Goal: Task Accomplishment & Management: Use online tool/utility

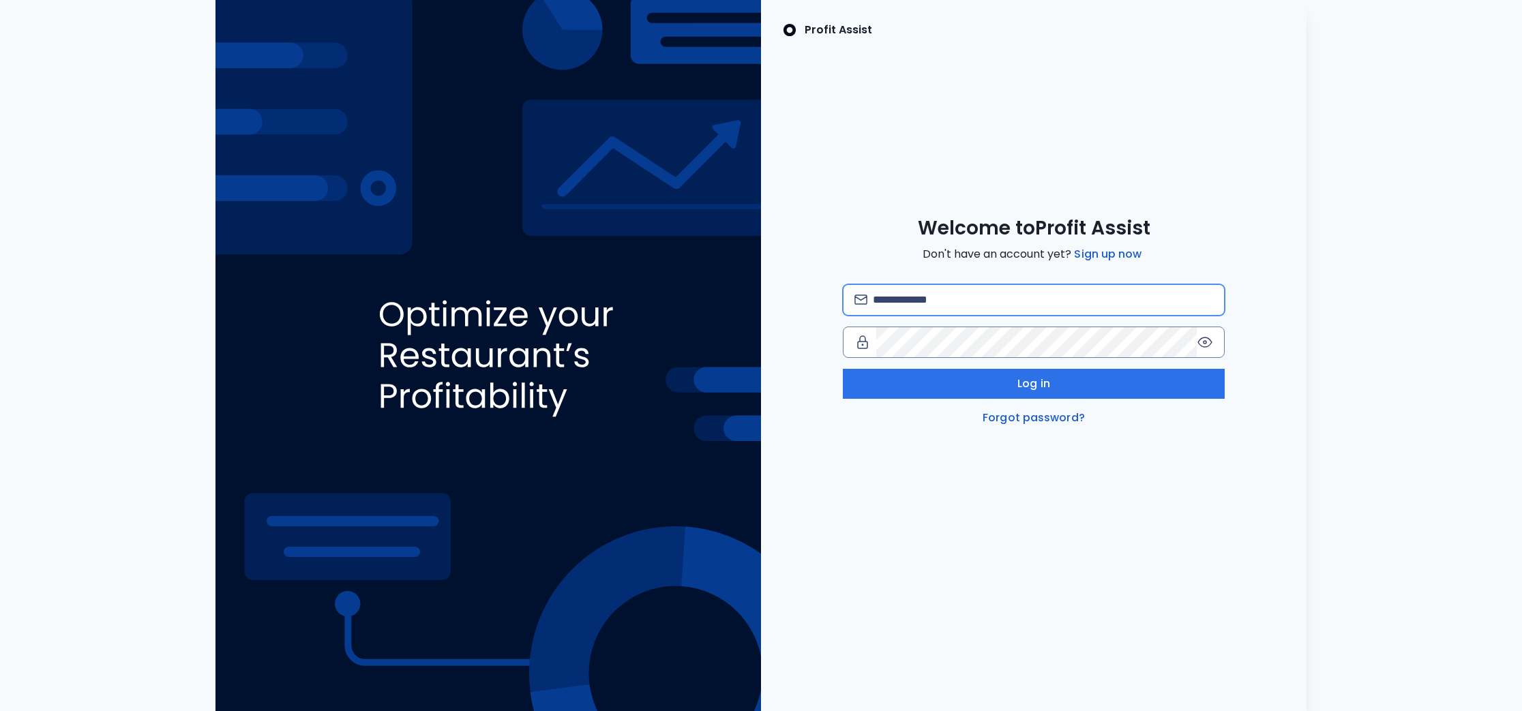
click at [924, 312] on input "email" at bounding box center [1043, 300] width 340 height 30
click at [0, 711] on com-1password-button at bounding box center [0, 711] width 0 height 0
type input "**********"
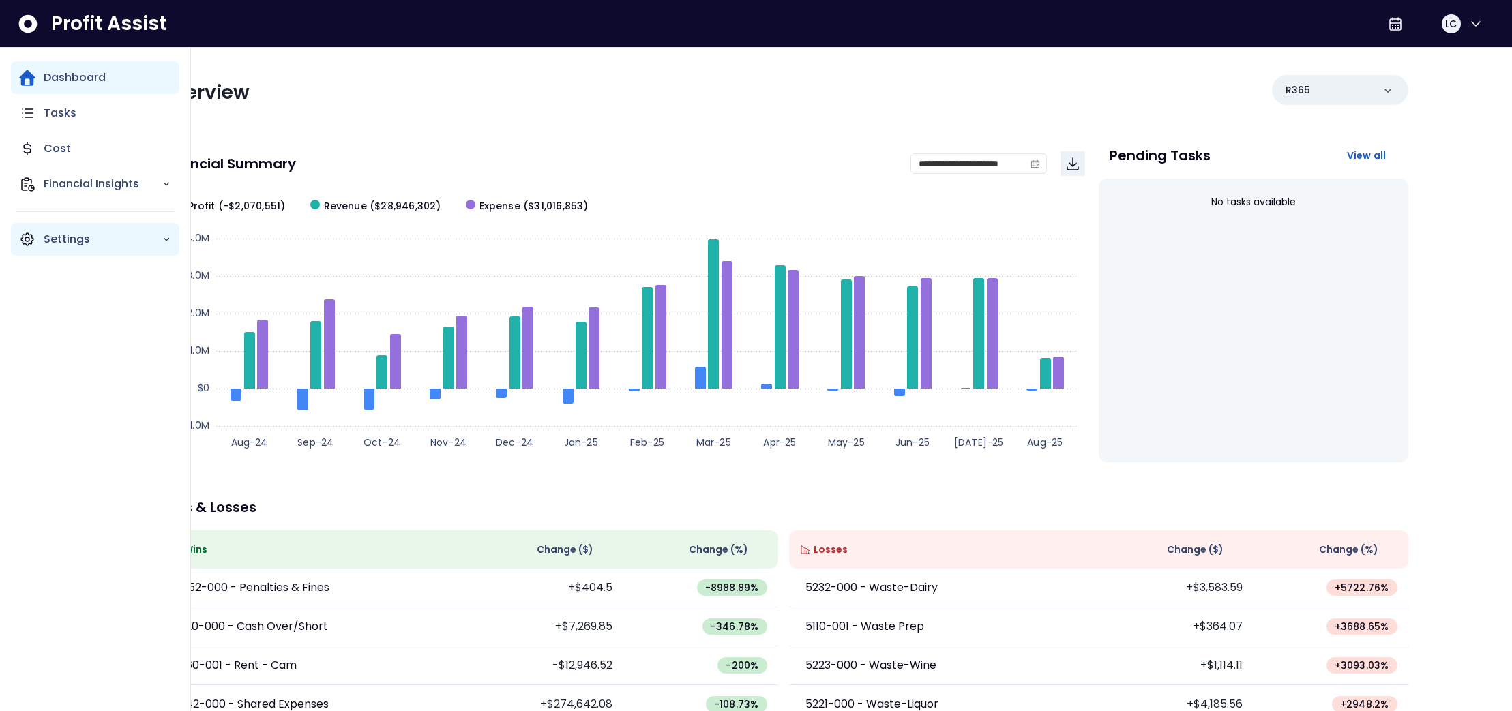
click at [29, 241] on icon "Main navigation" at bounding box center [27, 239] width 4 height 4
click at [158, 244] on p "Settings" at bounding box center [103, 239] width 118 height 16
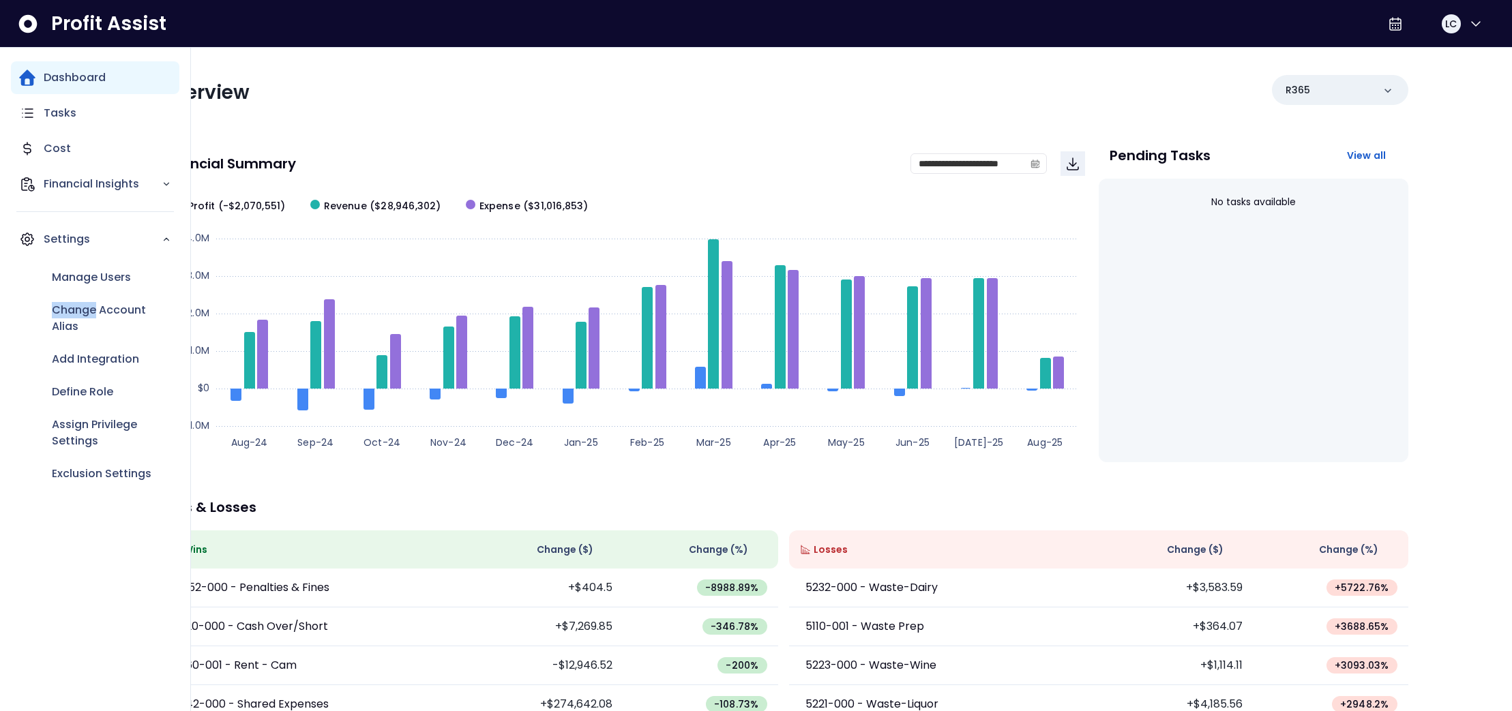
click at [18, 303] on div "Manage Users Change Account Alias Add Integration Define Role Assign Privilege …" at bounding box center [95, 376] width 168 height 240
click at [52, 139] on div "Cost" at bounding box center [95, 148] width 168 height 33
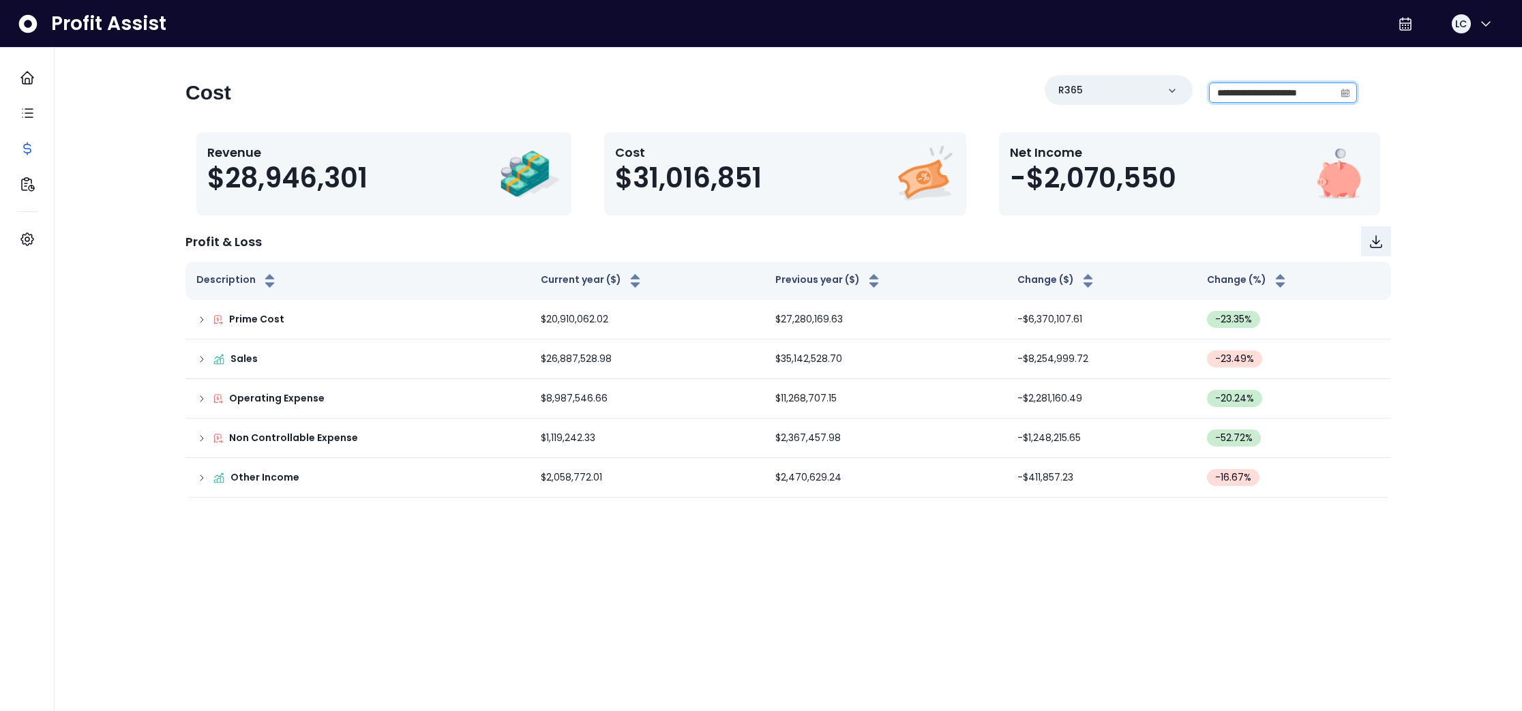
click at [1257, 90] on input "**********" at bounding box center [1272, 92] width 125 height 19
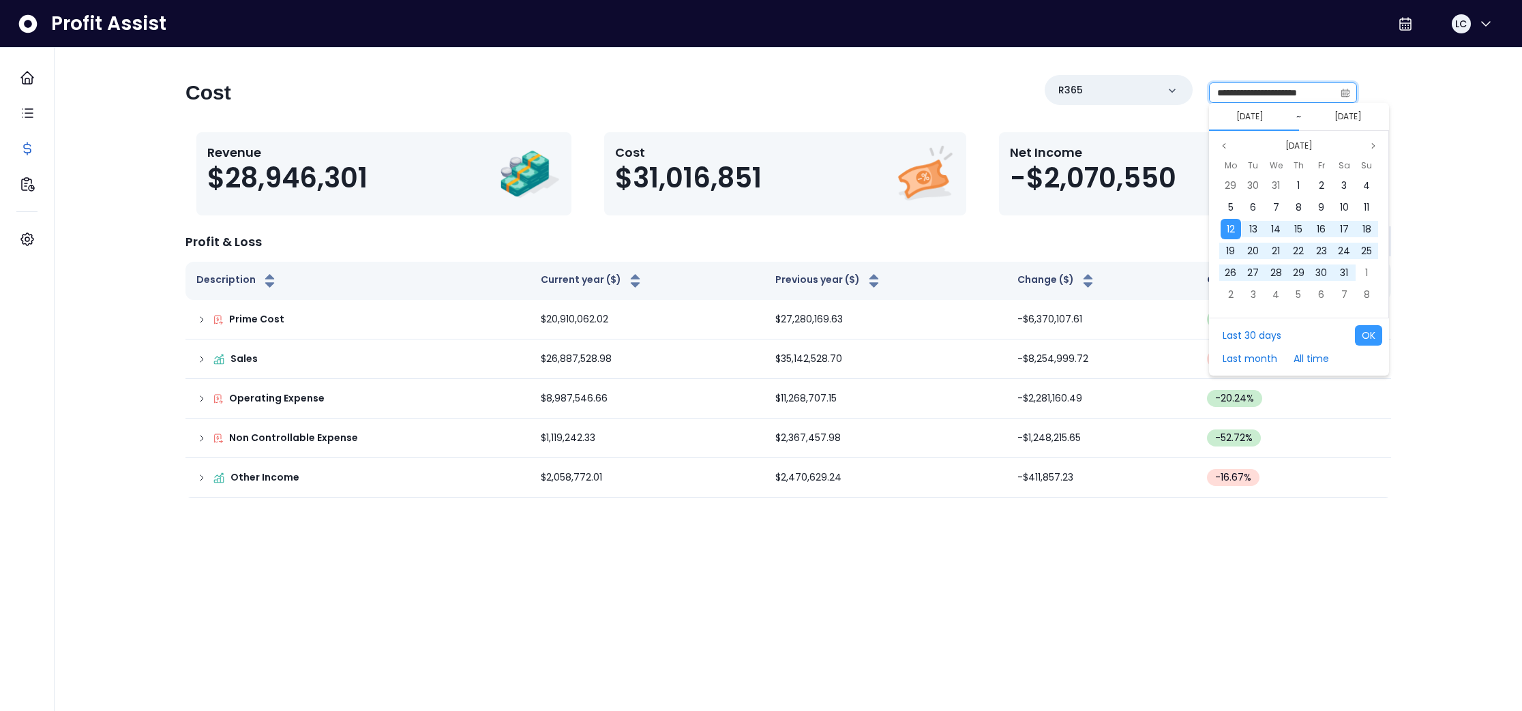
click at [1238, 94] on input "**********" at bounding box center [1272, 92] width 125 height 19
click at [1242, 120] on button "[DATE]" at bounding box center [1250, 116] width 38 height 16
click at [1226, 146] on icon "page previous" at bounding box center [1224, 146] width 8 height 8
click at [1228, 146] on button "Previous month" at bounding box center [1224, 146] width 16 height 16
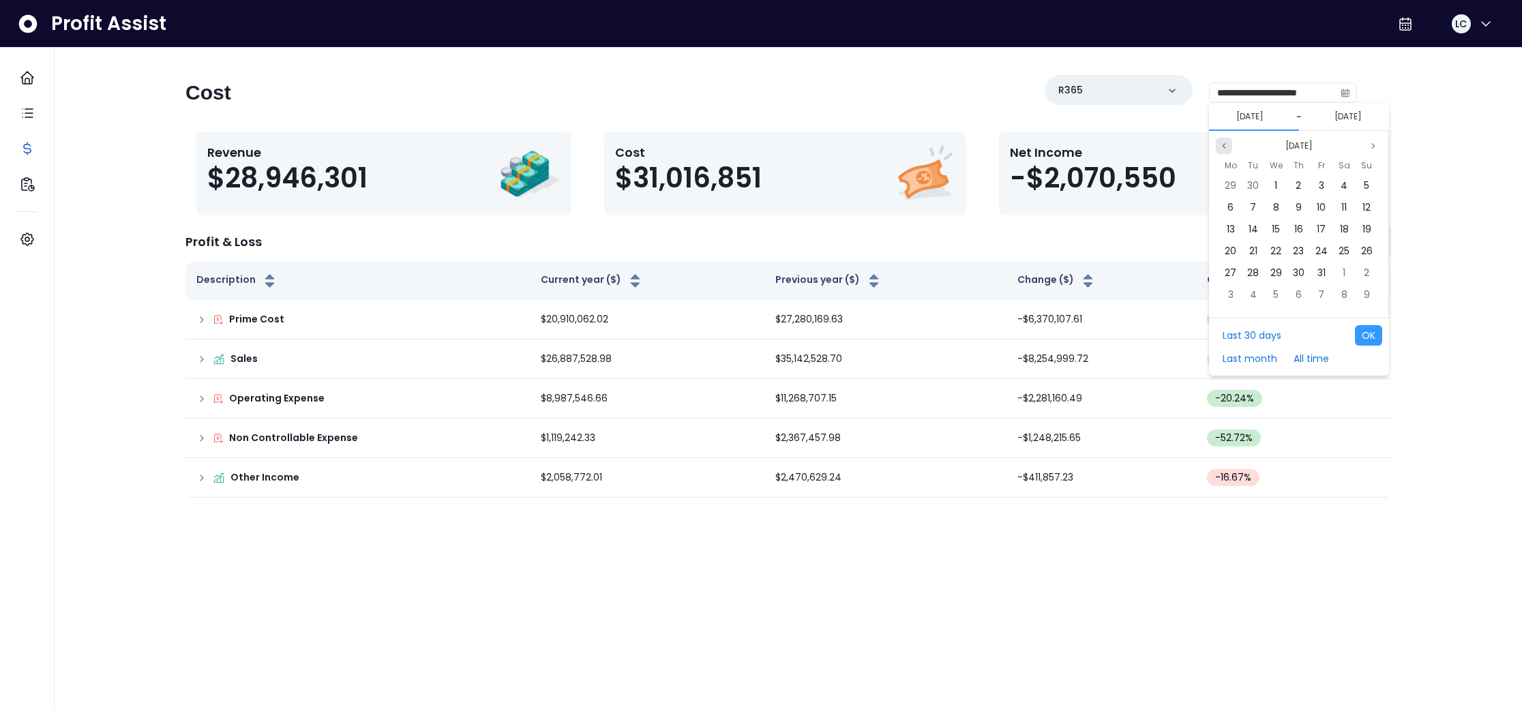
click at [1228, 146] on button "Previous month" at bounding box center [1224, 146] width 16 height 16
click at [1368, 143] on button "Next month" at bounding box center [1374, 146] width 16 height 16
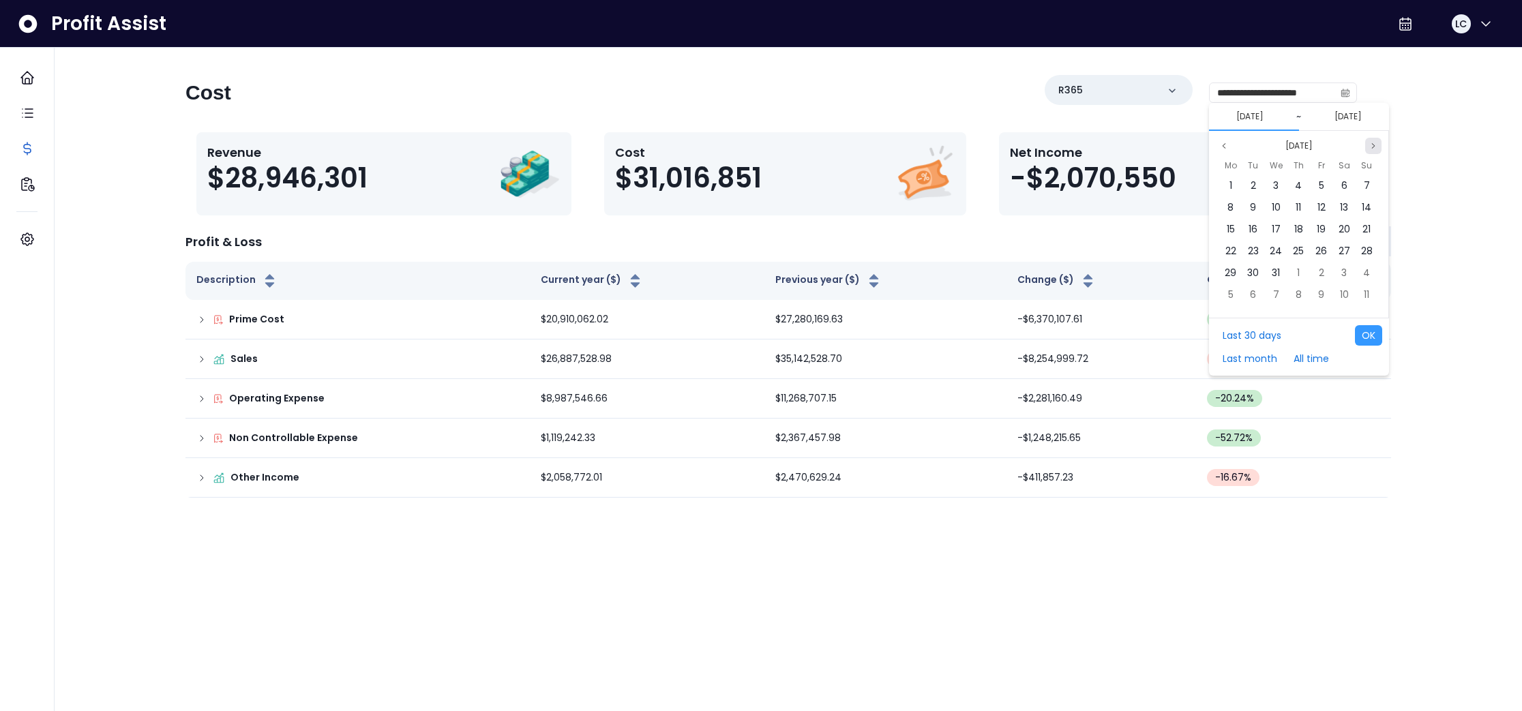
click at [1368, 143] on button "Next month" at bounding box center [1374, 146] width 16 height 16
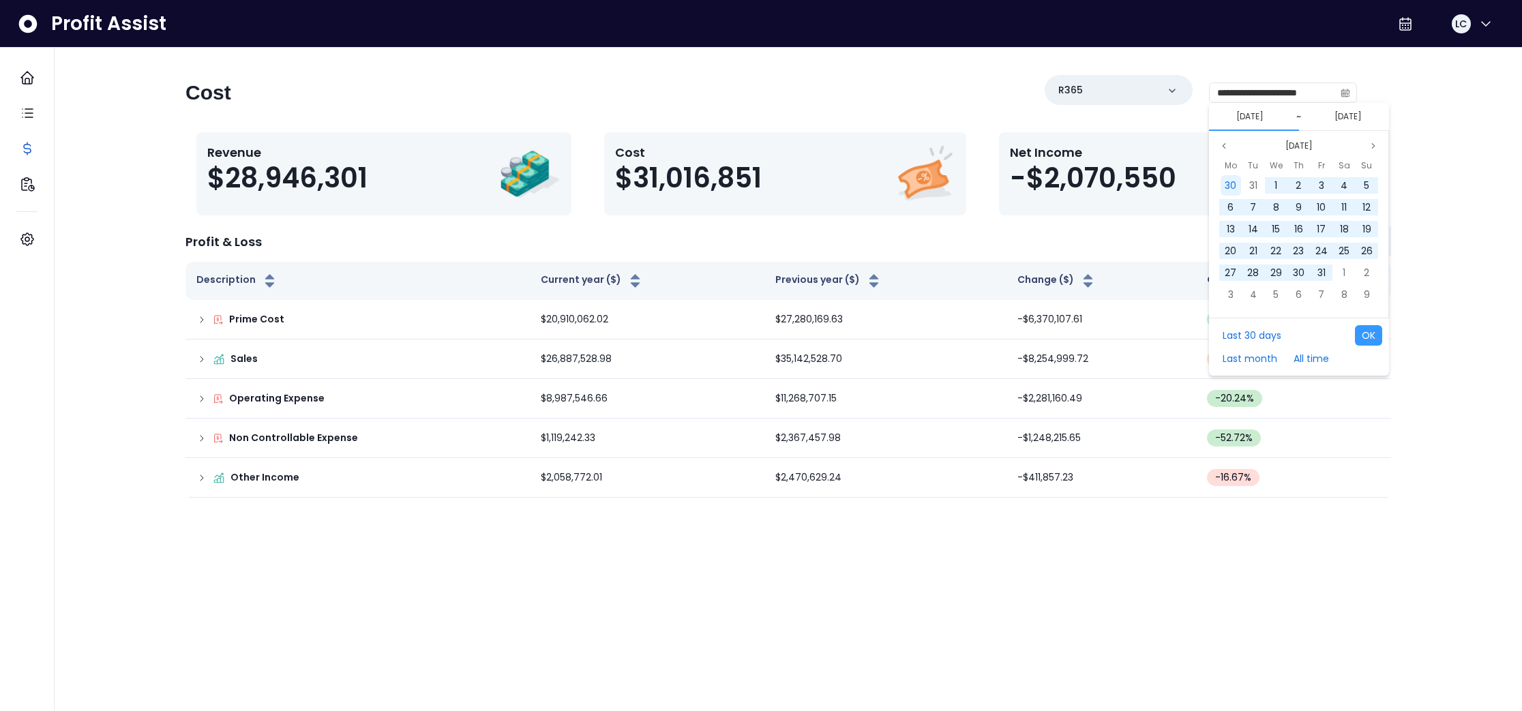
click at [1231, 186] on span "30" at bounding box center [1231, 186] width 12 height 14
click at [1369, 147] on button "Next month" at bounding box center [1374, 146] width 16 height 16
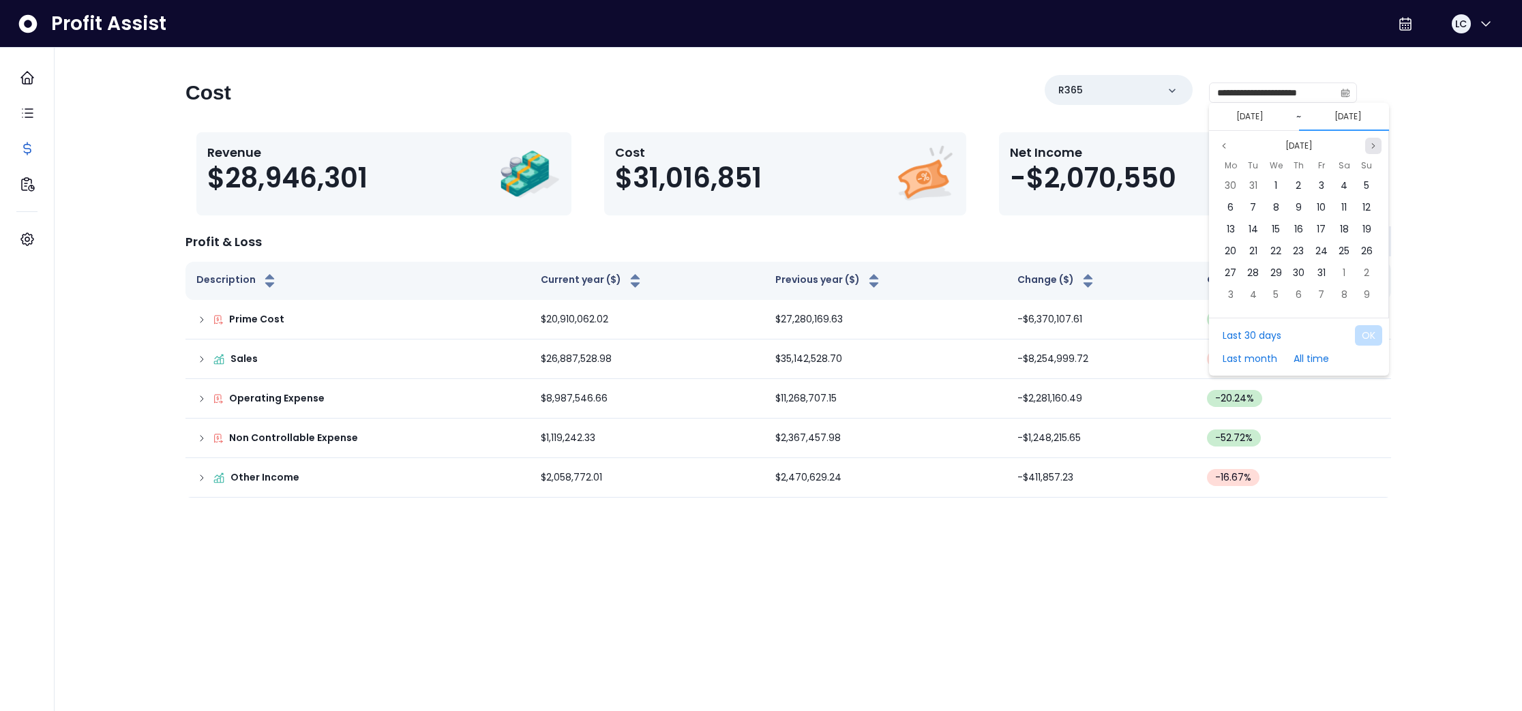
click at [1369, 147] on button "Next month" at bounding box center [1374, 146] width 16 height 16
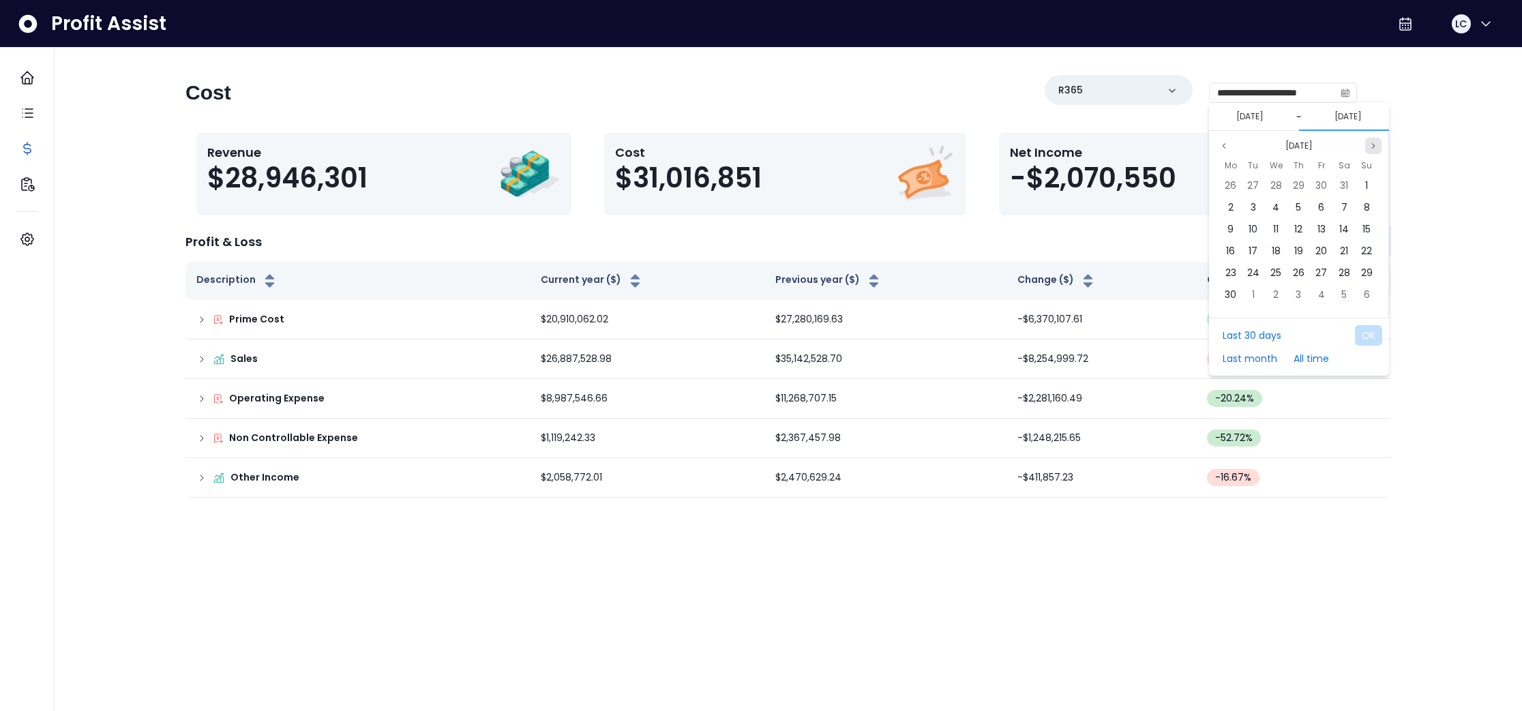
click at [1369, 147] on button "Next month" at bounding box center [1374, 146] width 16 height 16
click at [1227, 227] on div "11" at bounding box center [1231, 229] width 20 height 20
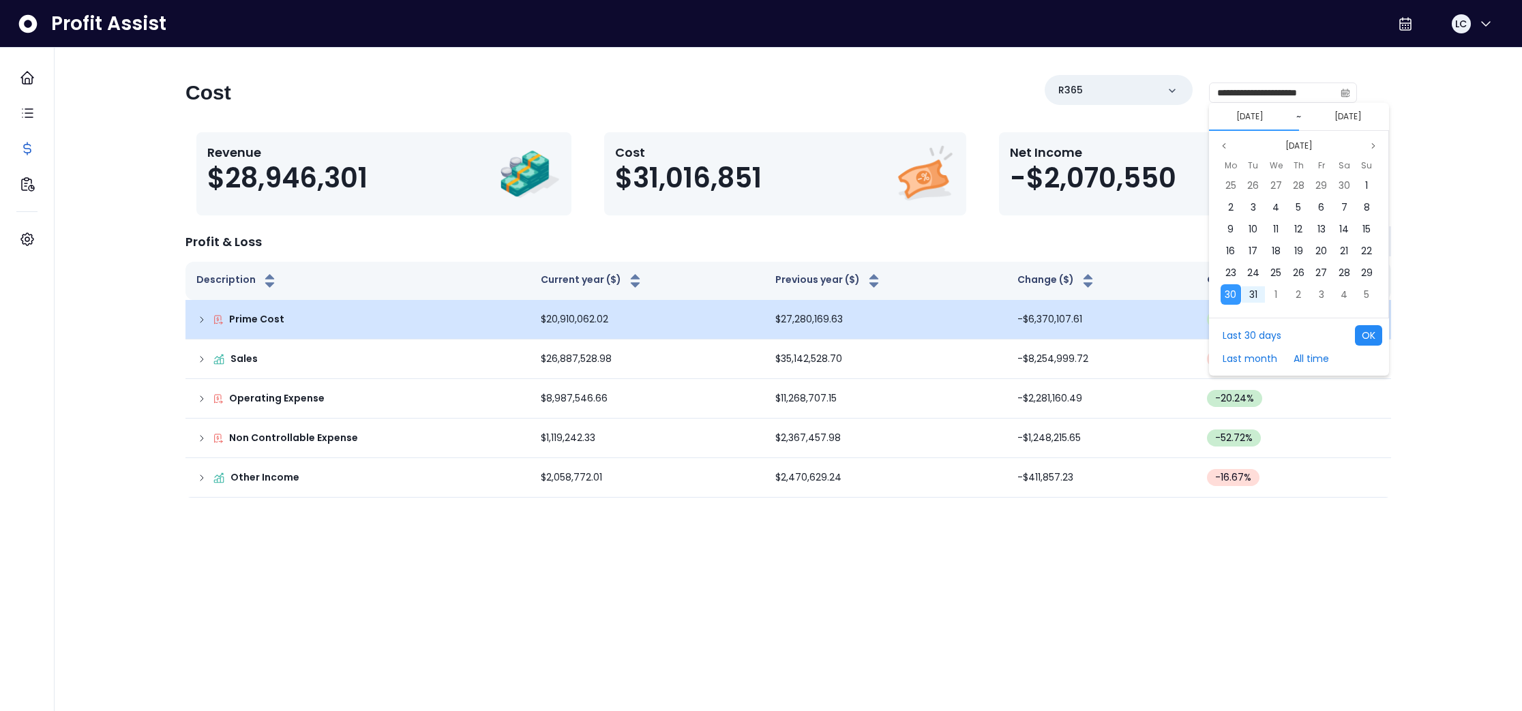
click at [1372, 337] on button "OK" at bounding box center [1368, 335] width 27 height 20
type input "**********"
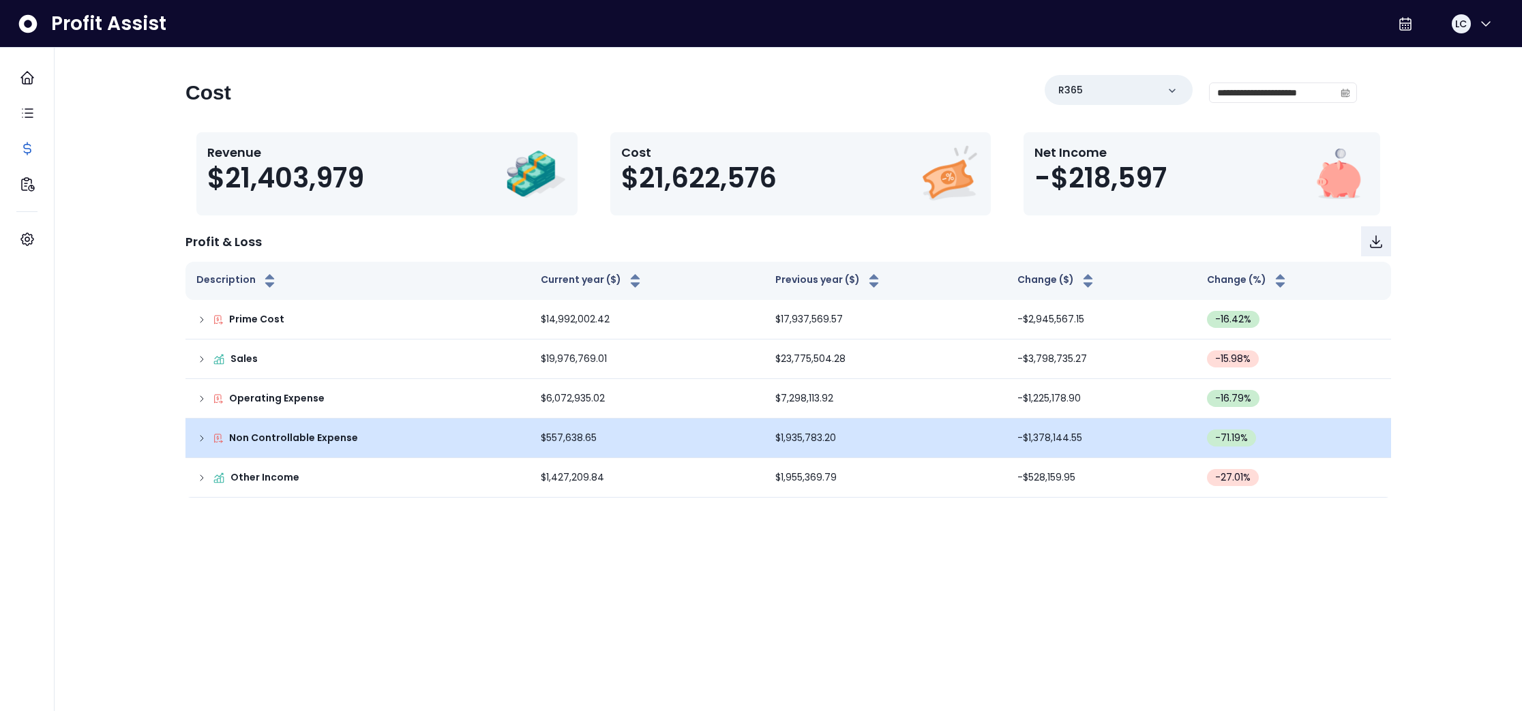
click at [200, 437] on icon at bounding box center [201, 438] width 11 height 11
